Goal: Register for event/course

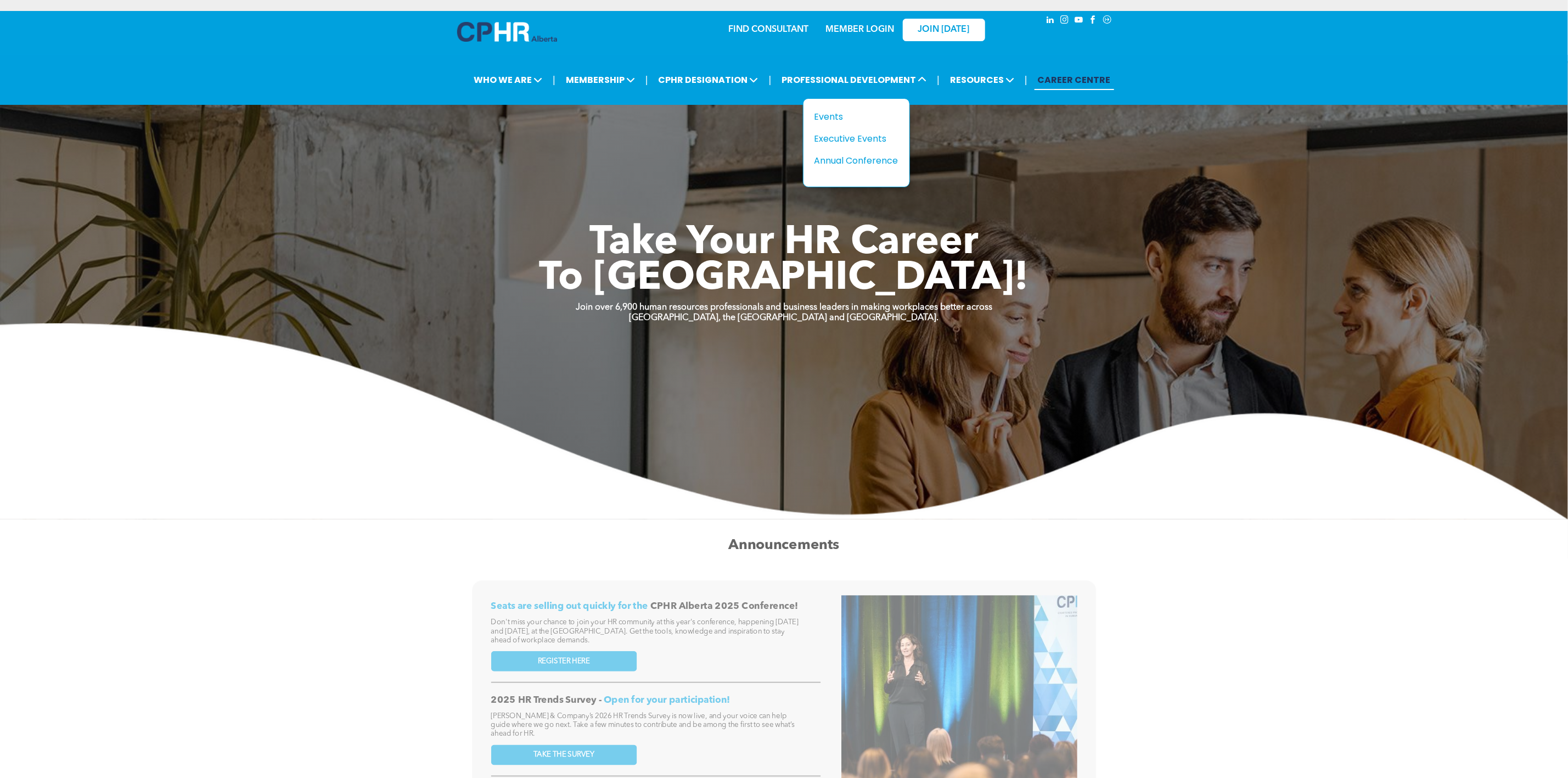
click at [845, 112] on div "Events" at bounding box center [852, 116] width 76 height 13
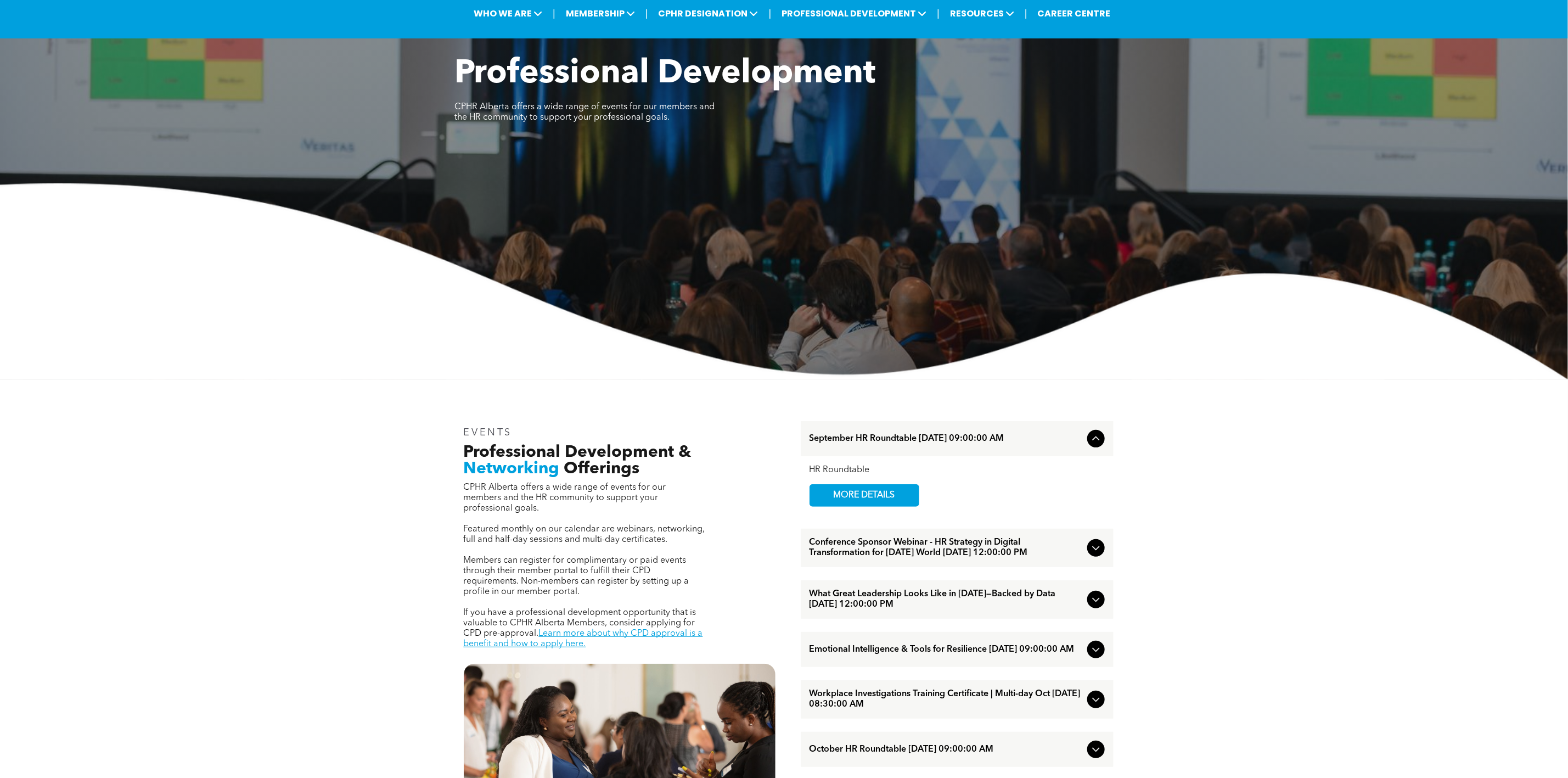
scroll to position [329, 0]
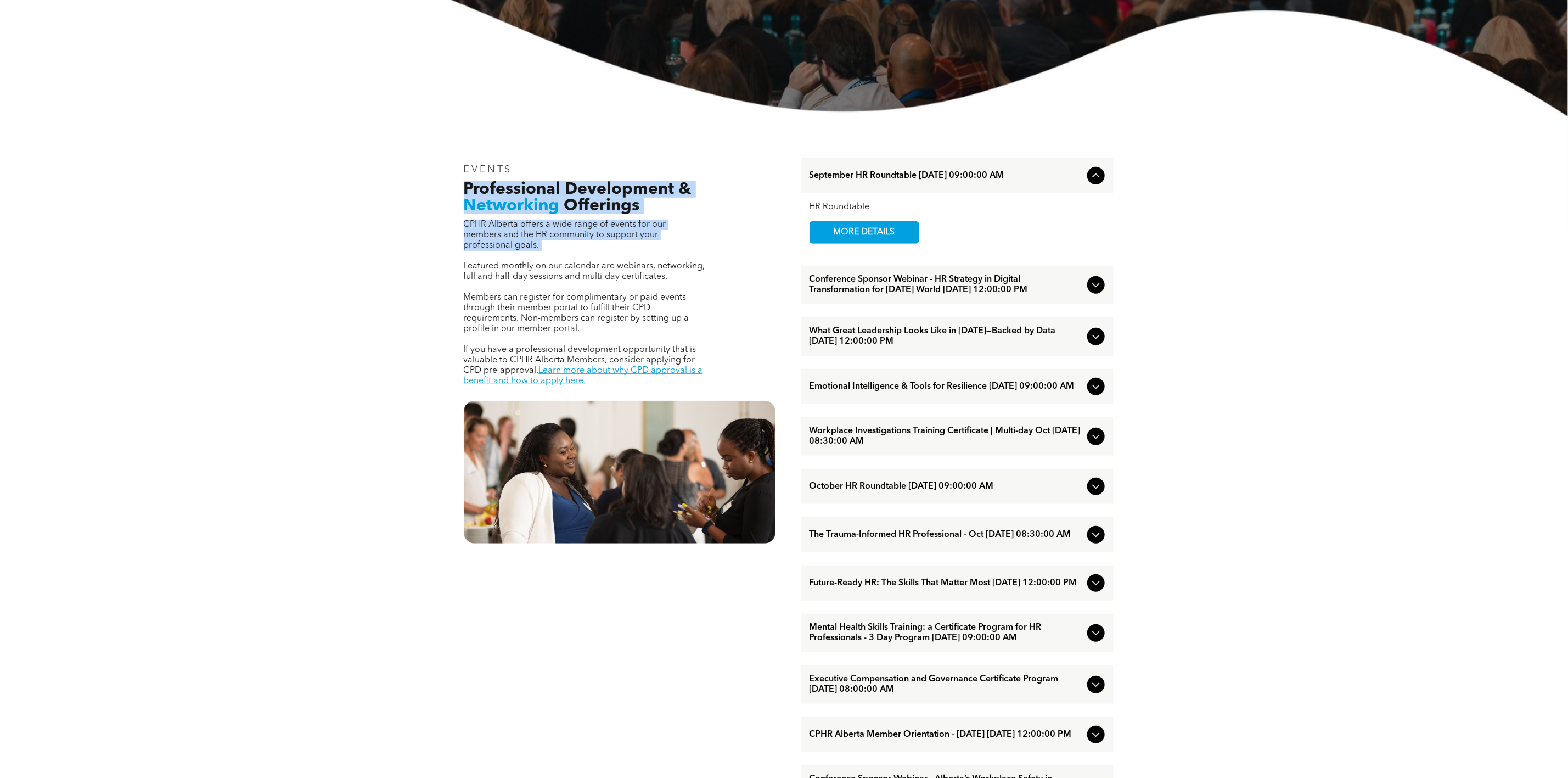
drag, startPoint x: 465, startPoint y: 183, endPoint x: 711, endPoint y: 246, distance: 253.9
click at [711, 246] on div "EVENTS Professional Development & Networking Offerings CPHR Alberta offers a wi…" at bounding box center [619, 659] width 329 height 1022
copy div "Professional Development & Networking Offerings CPHR Alberta offers a wide rang…"
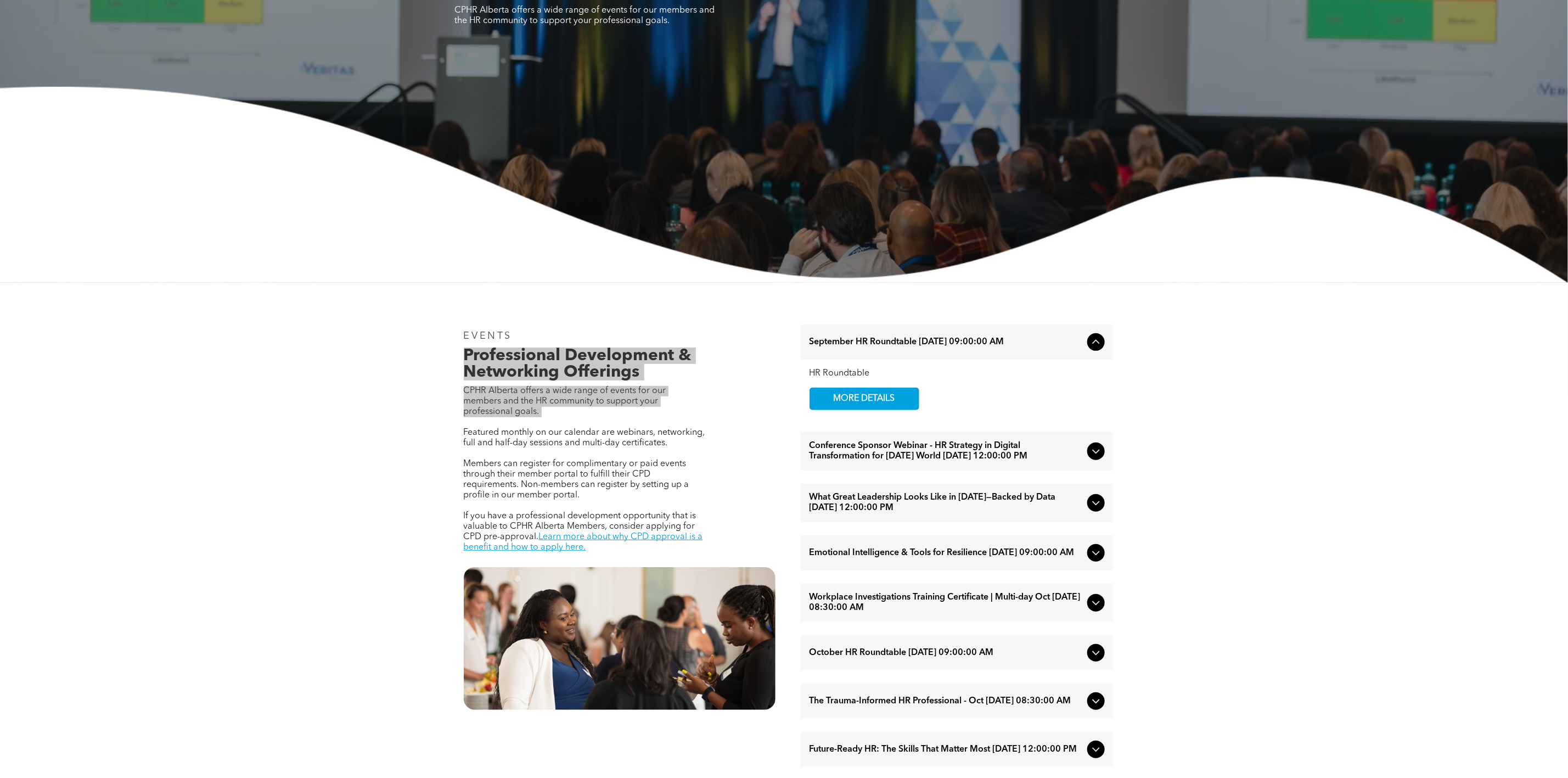
scroll to position [0, 0]
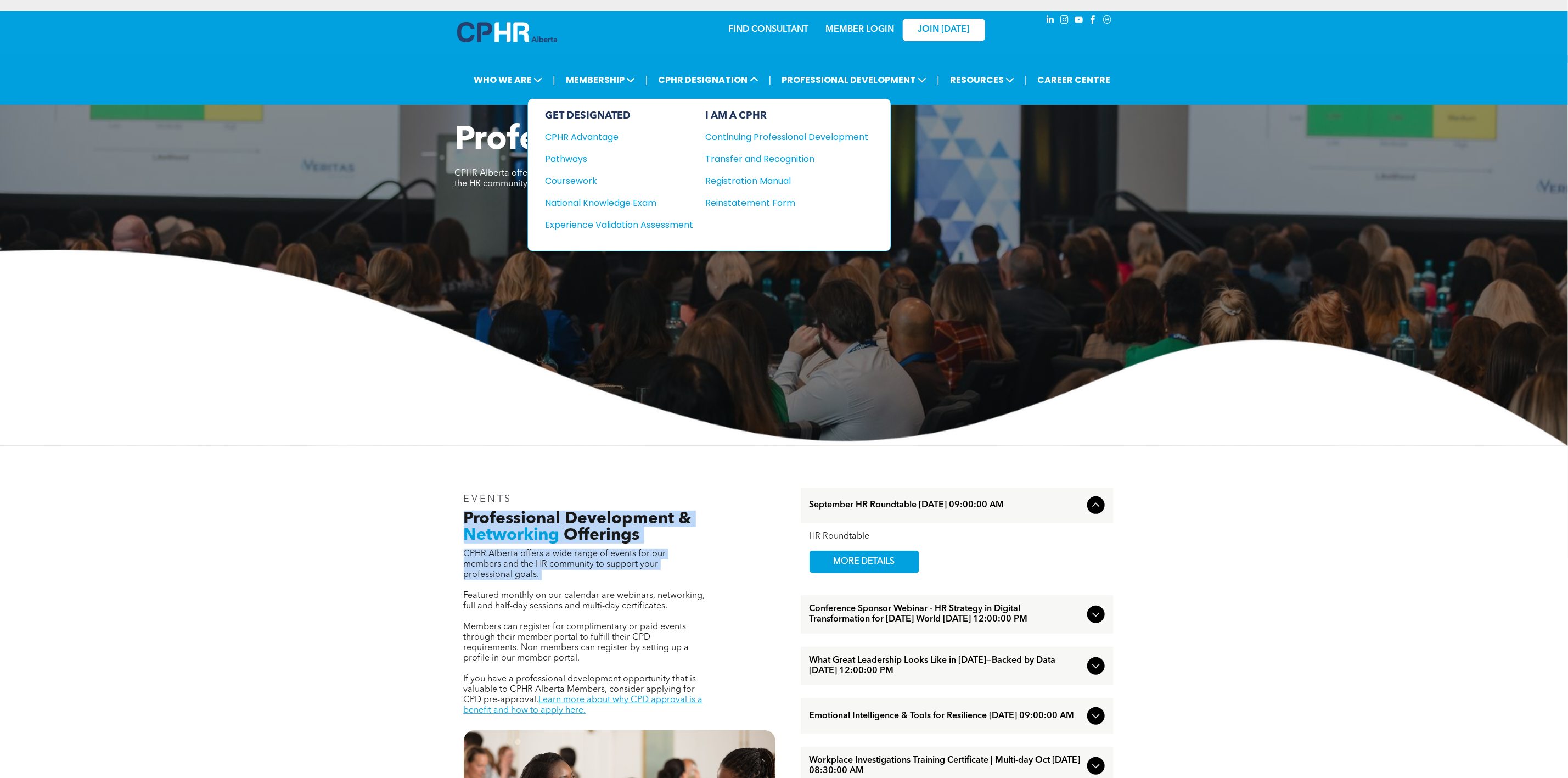
click at [763, 132] on div "Continuing Professional Development" at bounding box center [779, 137] width 146 height 13
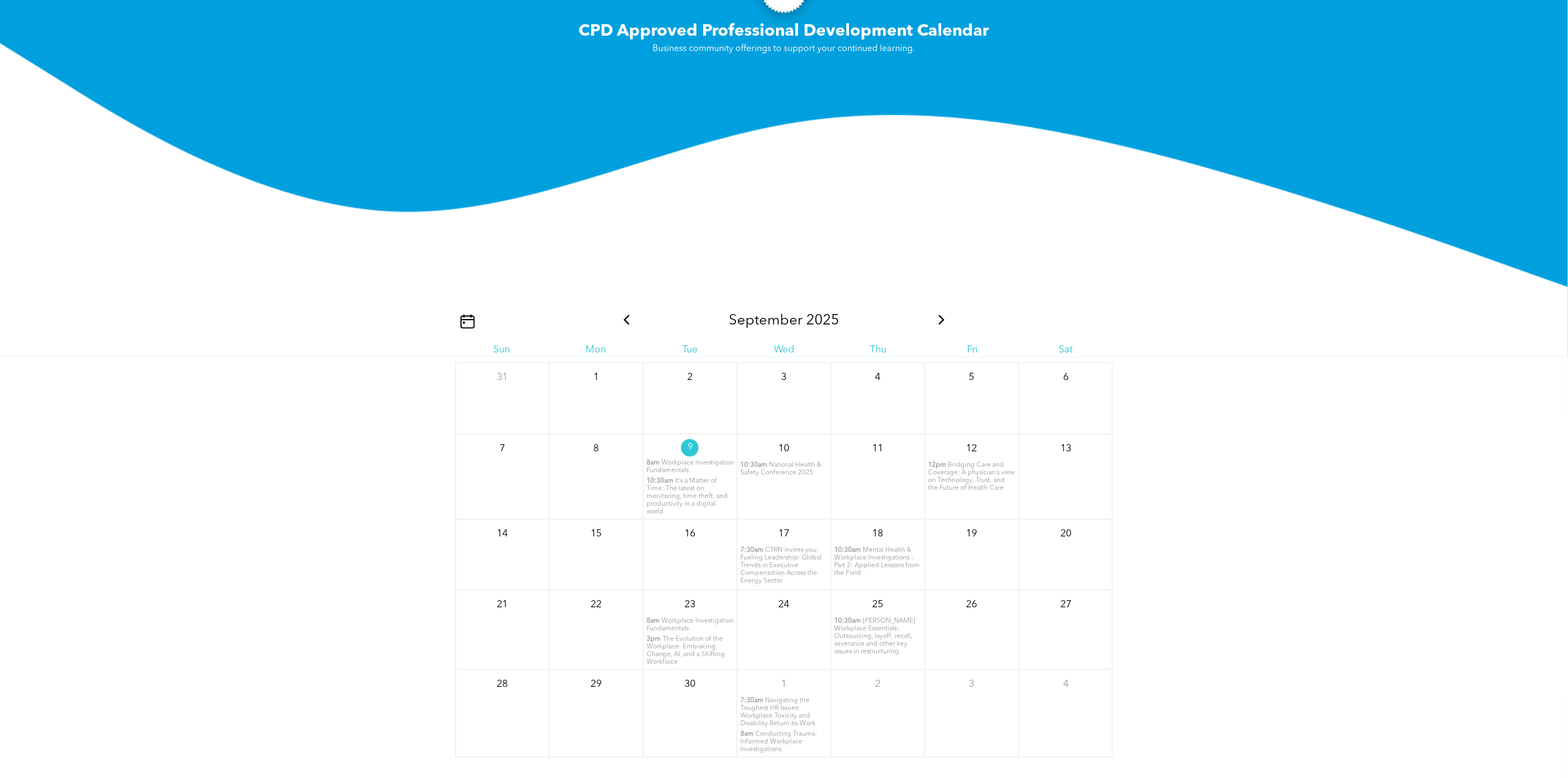
scroll to position [1400, 0]
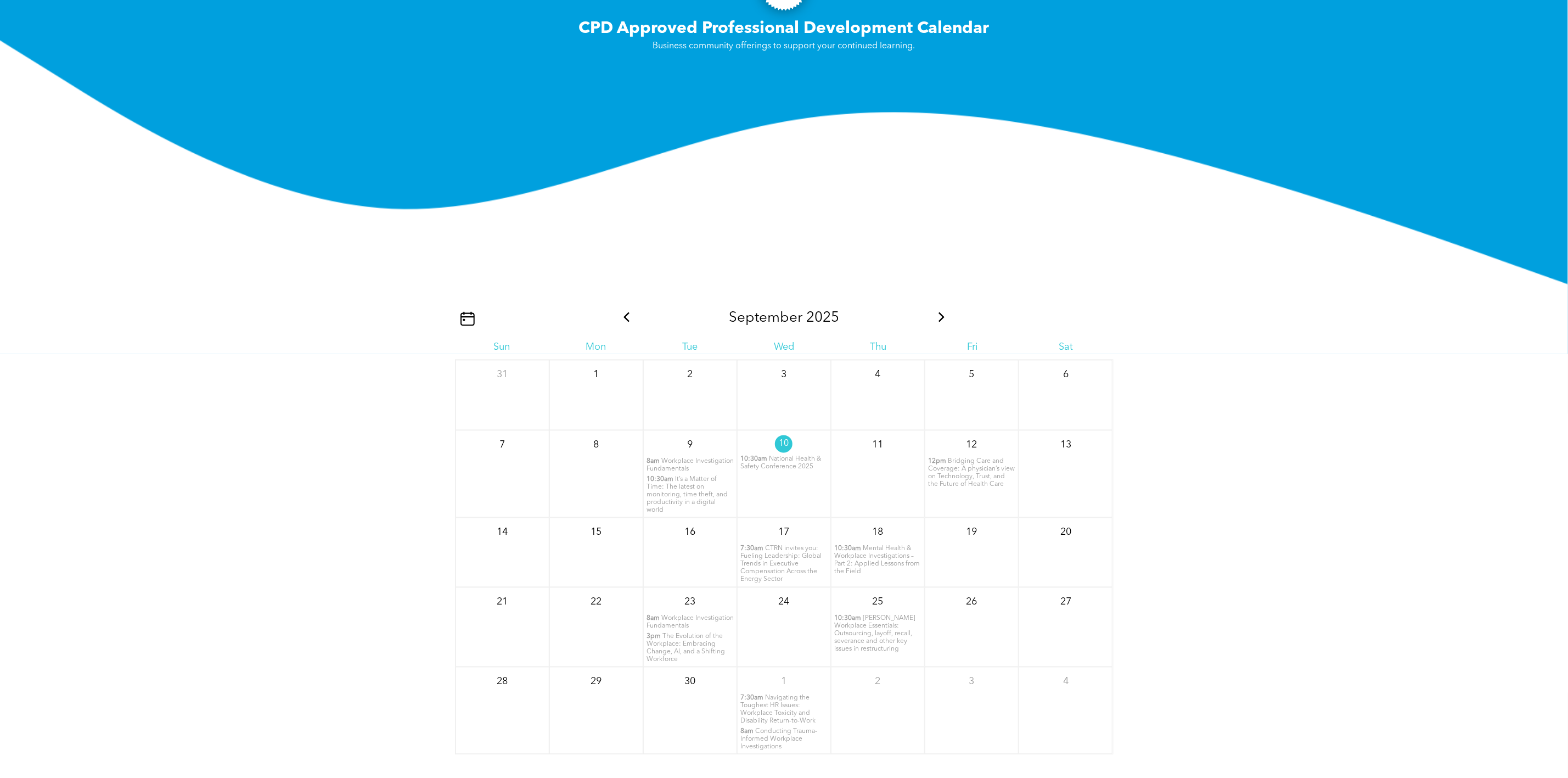
click at [789, 456] on span "National Health & Safety Conference 2025" at bounding box center [780, 463] width 80 height 14
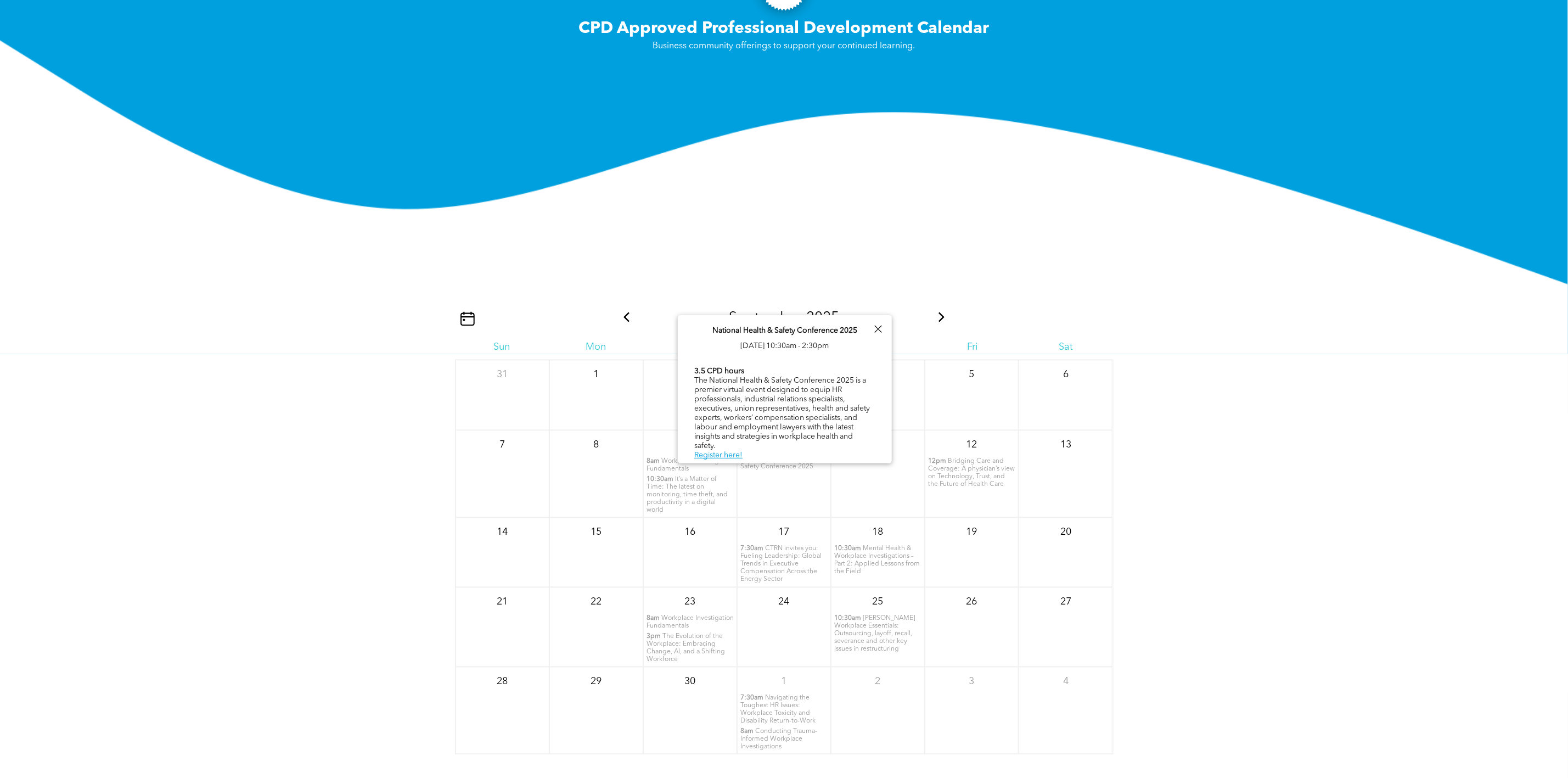
click at [932, 458] on span "12pm" at bounding box center [937, 461] width 18 height 8
click at [787, 546] on span "CTRN invites you: Fueling Leadership: Global Trends in Executive Compensation A…" at bounding box center [780, 565] width 81 height 37
click at [871, 546] on span "Mental Health & Workplace Investigations – Part 2: Applied Lessons from the Fie…" at bounding box center [877, 560] width 86 height 29
click at [875, 617] on span "[PERSON_NAME] Workplace Essentials: Outsourcing, layoff, recall, severance and …" at bounding box center [874, 634] width 81 height 37
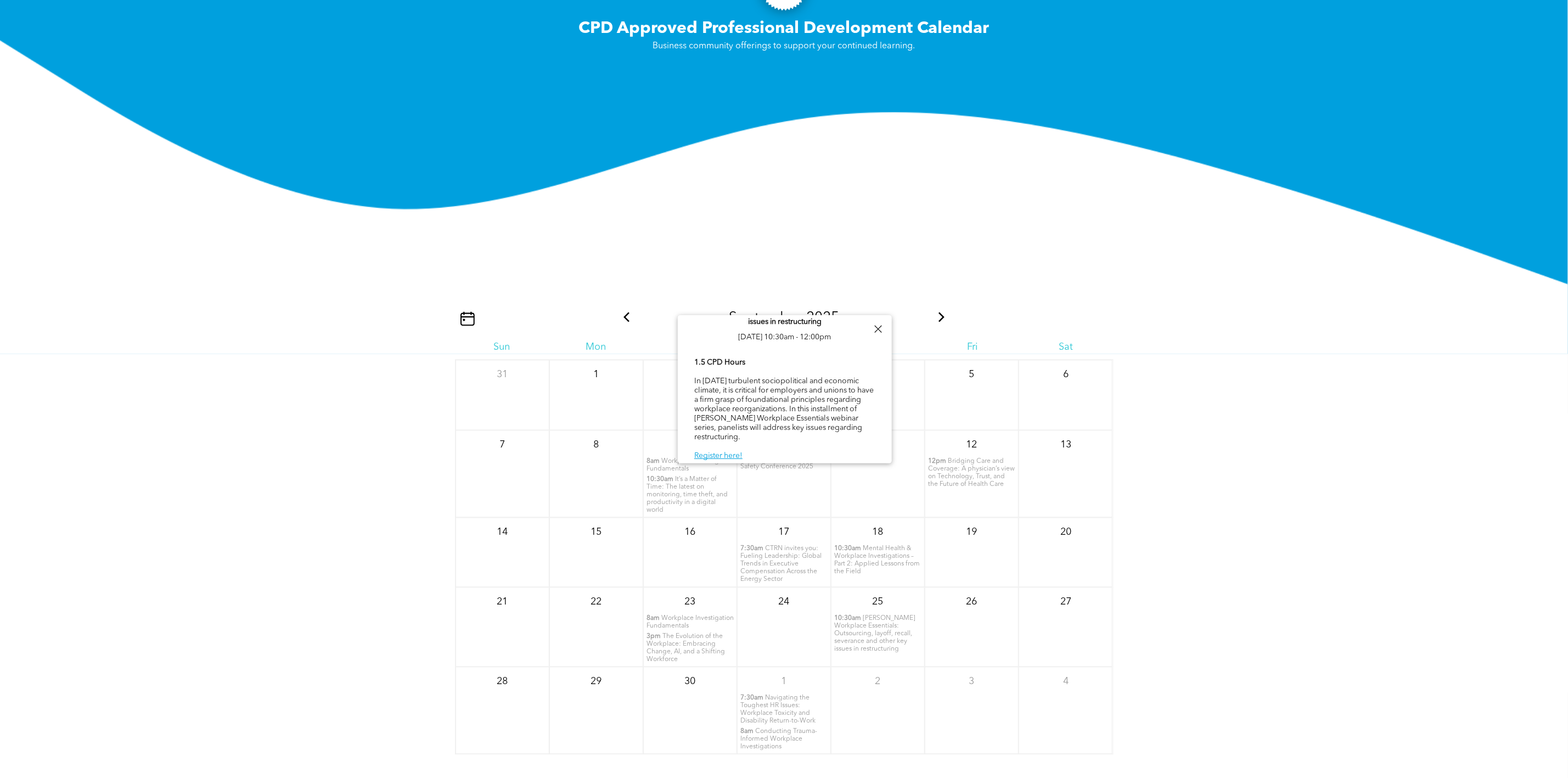
click at [763, 728] on span "Conducting Trauma-Informed Workplace Investigations" at bounding box center [779, 739] width 77 height 22
click at [776, 697] on span "Navigating the Toughest HR Issues: Workplace Toxicity and Disability Return-to-…" at bounding box center [778, 709] width 75 height 29
